Goal: Transaction & Acquisition: Purchase product/service

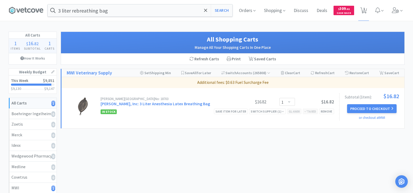
select select "1"
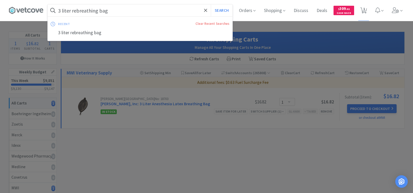
click at [127, 8] on input "3 liter rebreathing bag" at bounding box center [140, 10] width 185 height 12
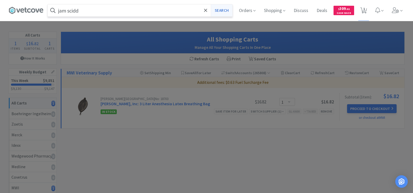
type input "jam scidd"
click at [222, 14] on button "Search" at bounding box center [222, 10] width 22 height 12
select select "1"
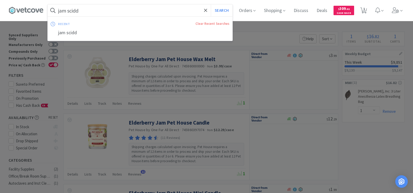
click at [90, 13] on input "jam scidd" at bounding box center [140, 10] width 185 height 12
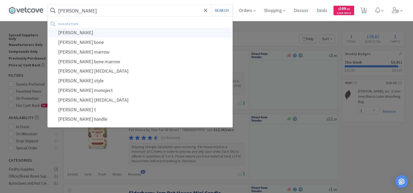
click at [86, 32] on div "[PERSON_NAME]" at bounding box center [140, 33] width 185 height 10
type input "[PERSON_NAME]"
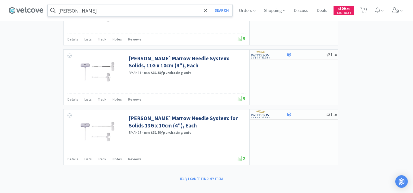
scroll to position [513, 0]
